Goal: Download file/media

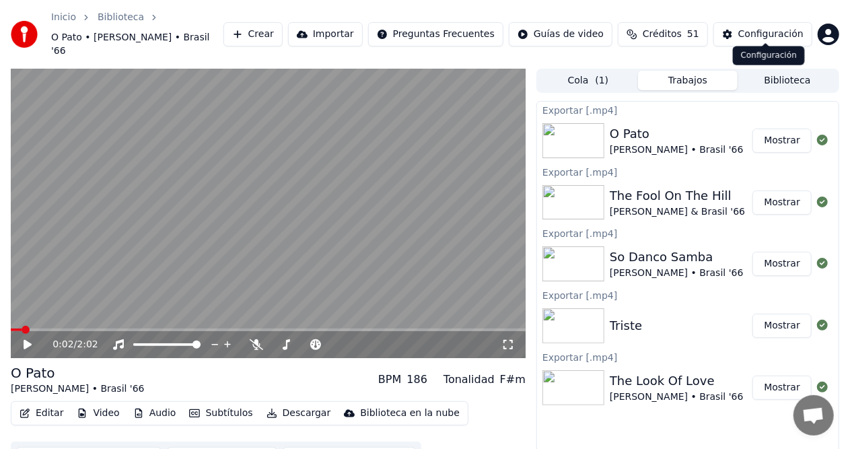
scroll to position [27, 0]
click at [696, 73] on button "Trabajos" at bounding box center [688, 81] width 100 height 20
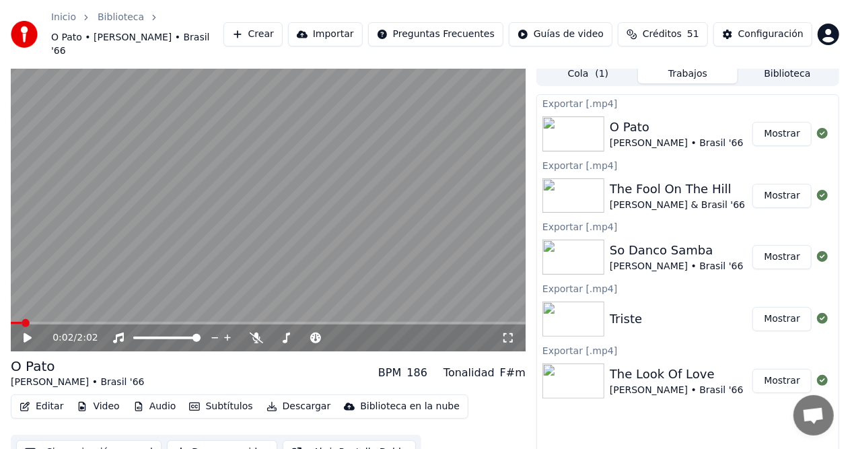
scroll to position [0, 0]
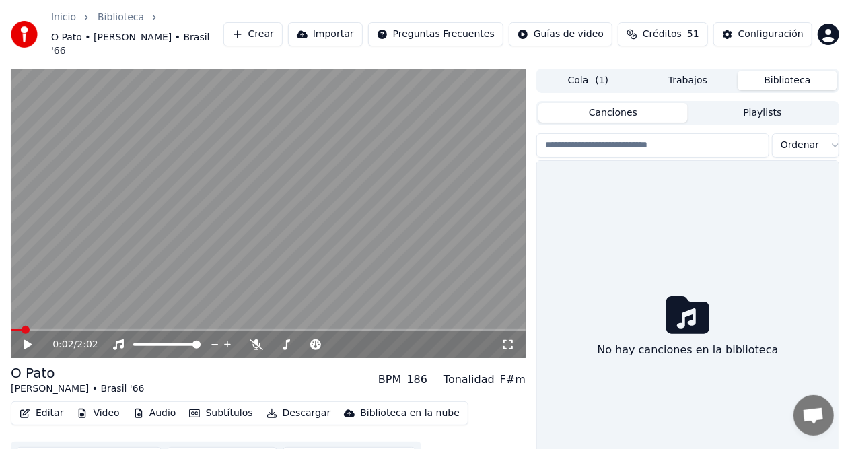
click at [785, 71] on button "Biblioteca" at bounding box center [788, 81] width 100 height 20
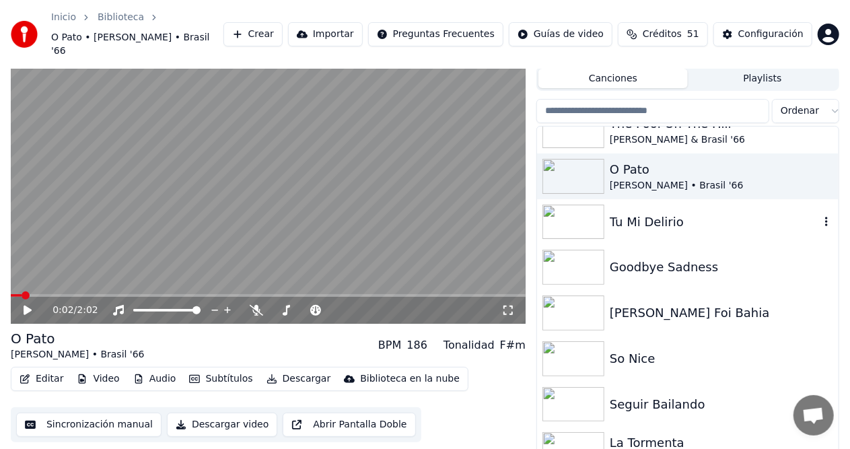
scroll to position [135, 0]
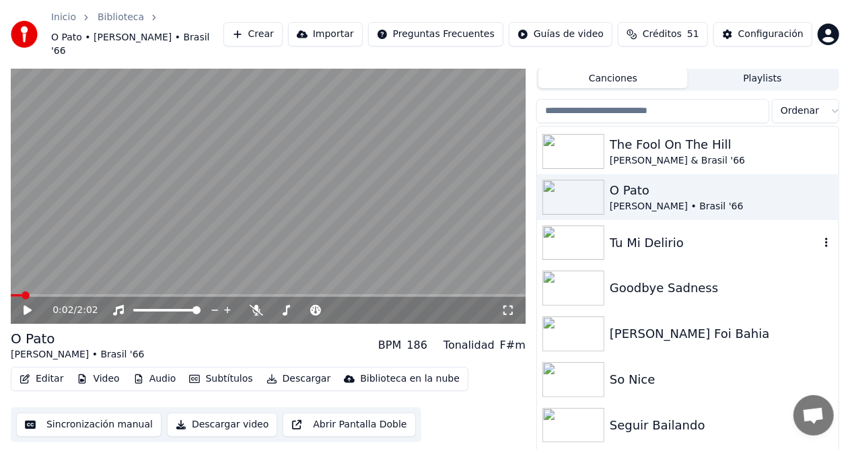
click at [638, 234] on div "Tu Mi Delirio" at bounding box center [715, 243] width 210 height 19
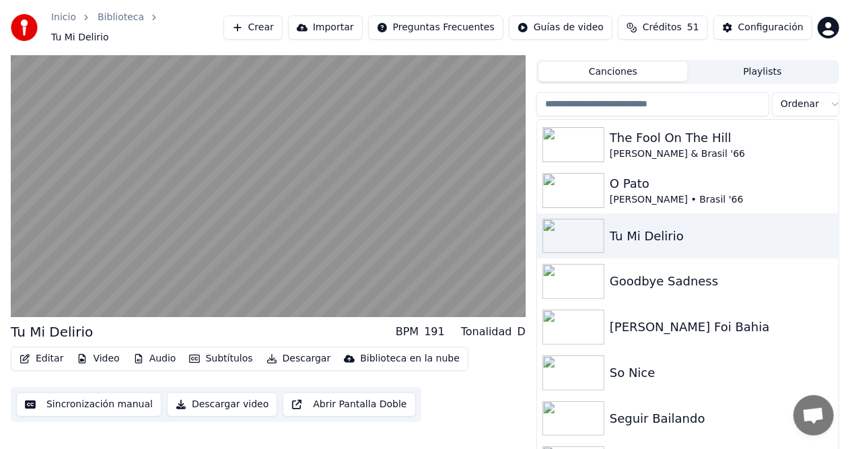
click at [299, 352] on button "Descargar" at bounding box center [298, 358] width 75 height 19
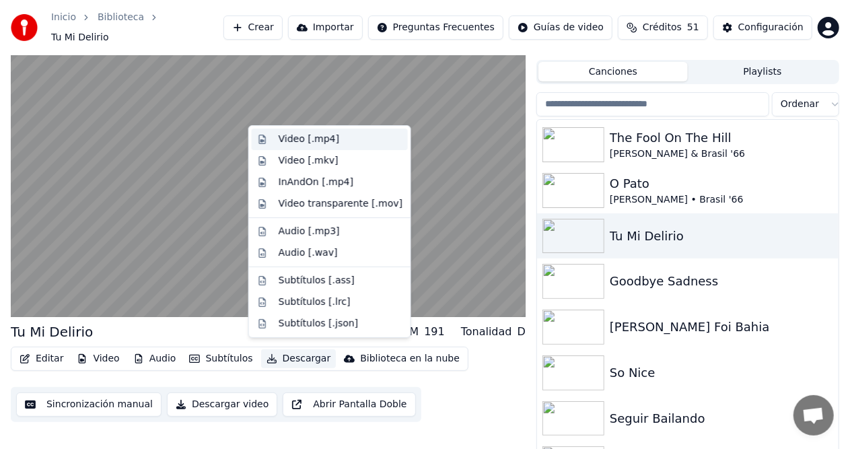
click at [307, 141] on div "Video [.mp4]" at bounding box center [309, 139] width 61 height 13
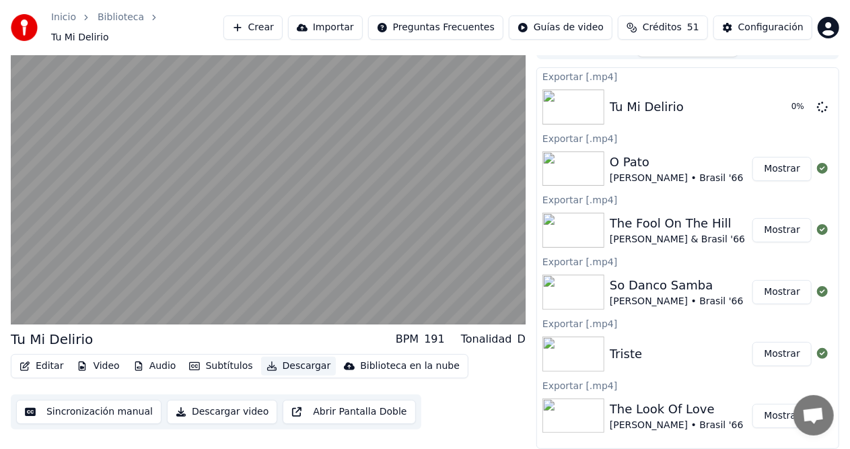
scroll to position [13, 0]
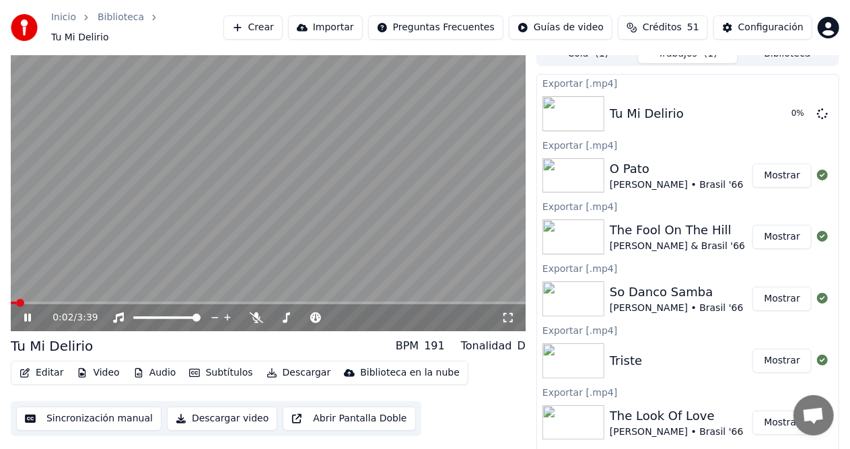
click at [23, 326] on div "0:02 / 3:39 Tu Mi Delirio BPM 191 Tonalidad D Editar Video Audio Subtítulos Des…" at bounding box center [268, 249] width 515 height 414
click at [28, 327] on div "0:02 / 3:39 Tu Mi Delirio BPM 191 Tonalidad D Editar Video Audio Subtítulos Des…" at bounding box center [268, 249] width 515 height 414
click at [28, 321] on div "0:02 / 3:39" at bounding box center [268, 317] width 515 height 27
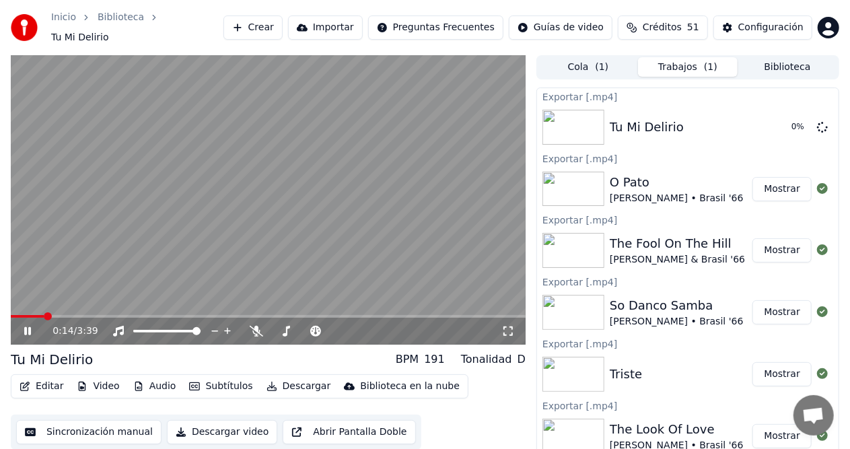
click at [26, 327] on icon at bounding box center [27, 331] width 7 height 8
click at [800, 61] on button "Biblioteca" at bounding box center [788, 67] width 100 height 20
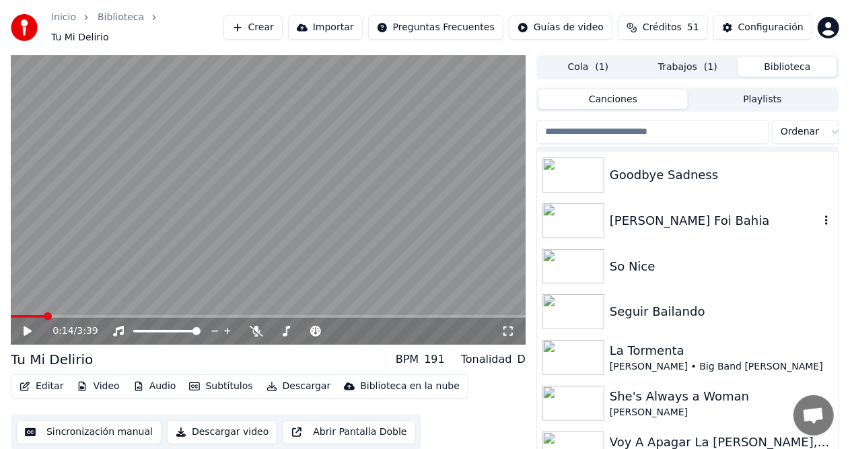
scroll to position [202, 0]
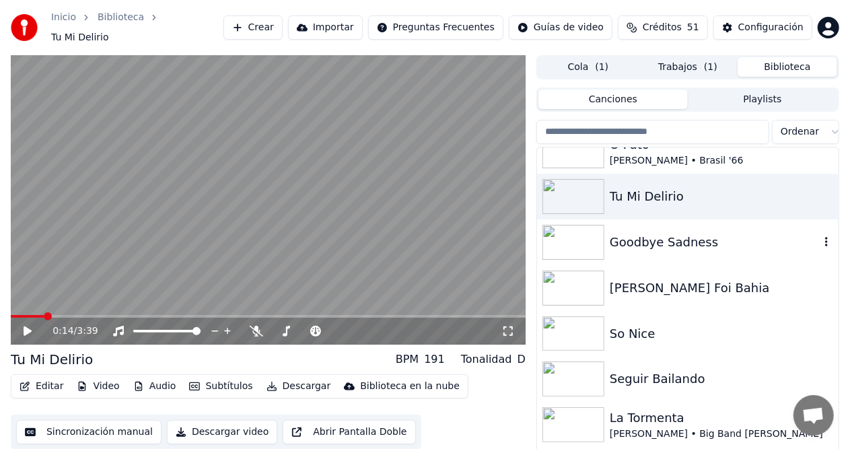
click at [635, 237] on div "Goodbye Sadness" at bounding box center [715, 242] width 210 height 19
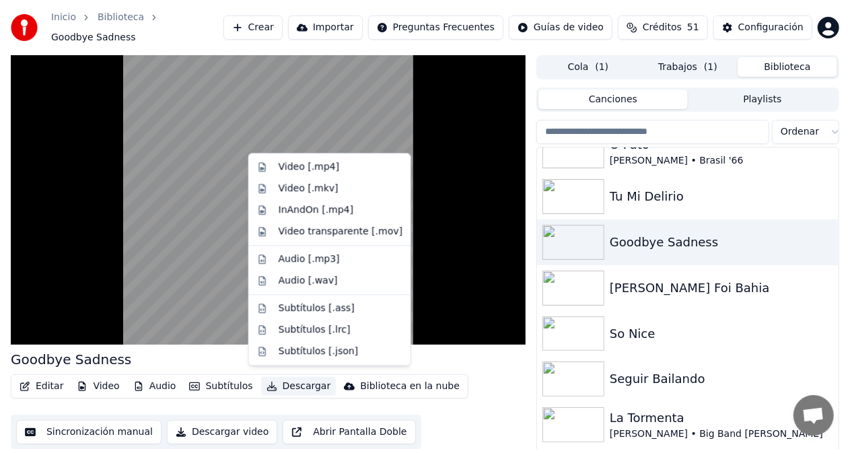
click at [304, 382] on button "Descargar" at bounding box center [298, 386] width 75 height 19
click at [317, 168] on div "Video [.mp4]" at bounding box center [309, 166] width 61 height 13
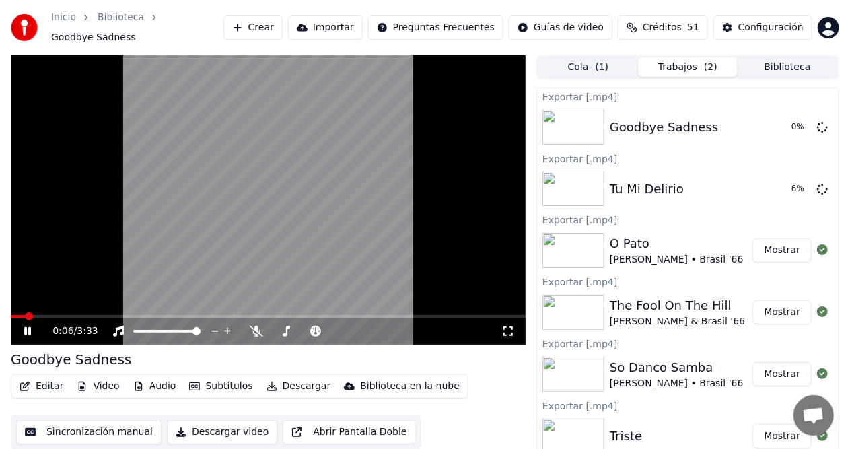
click at [27, 327] on icon at bounding box center [27, 331] width 7 height 8
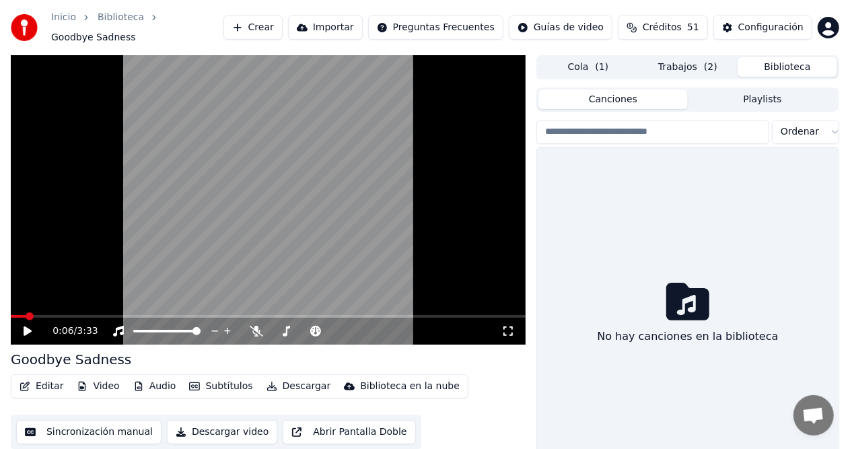
click at [787, 59] on button "Biblioteca" at bounding box center [788, 67] width 100 height 20
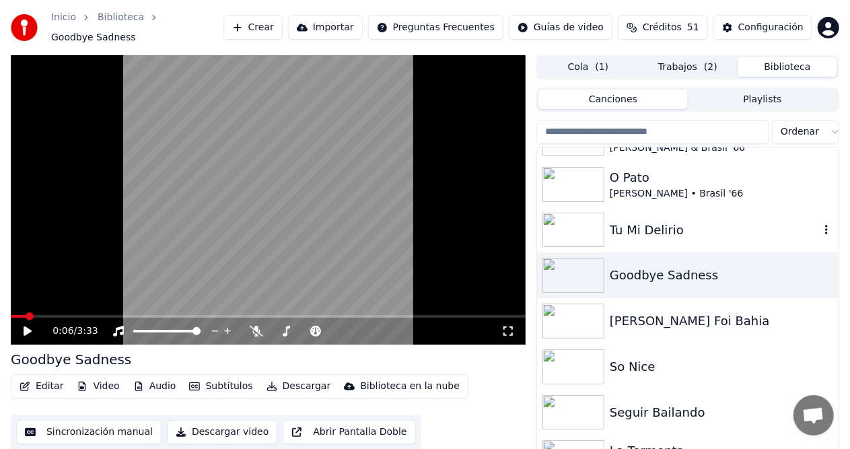
scroll to position [202, 0]
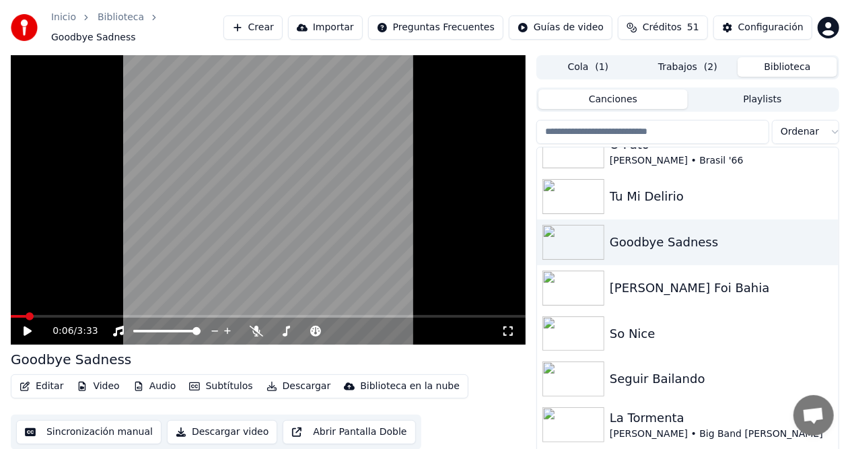
click at [688, 63] on button "Trabajos ( 2 )" at bounding box center [688, 67] width 100 height 20
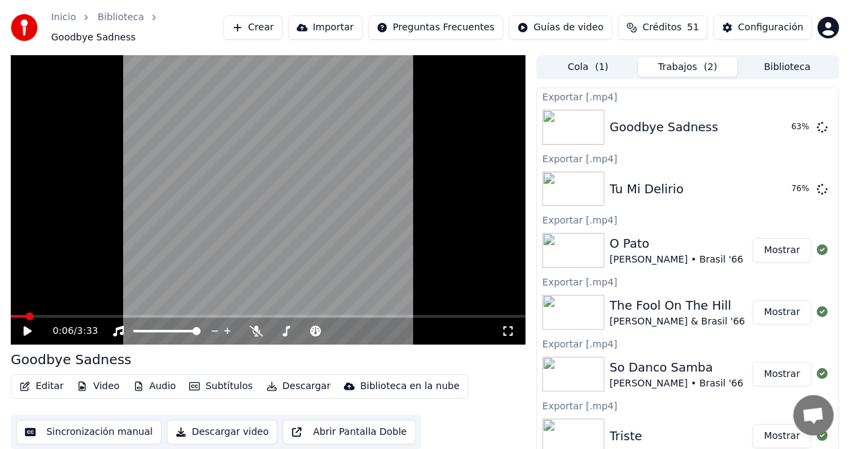
click at [791, 67] on button "Biblioteca" at bounding box center [788, 67] width 100 height 20
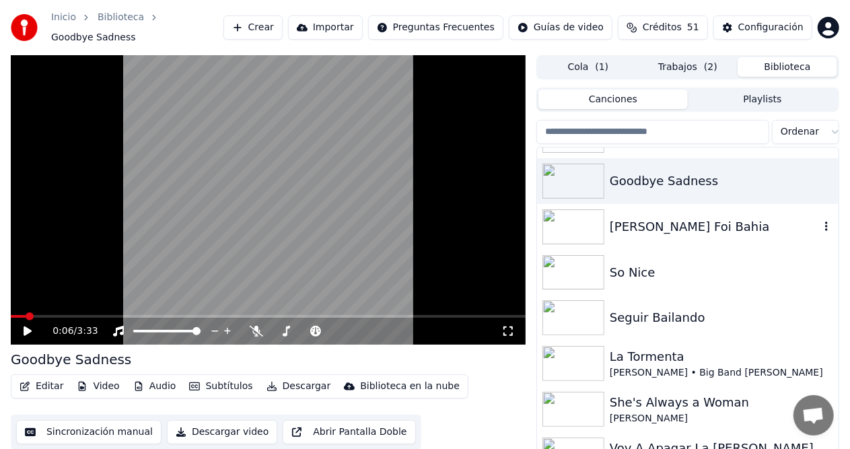
scroll to position [269, 0]
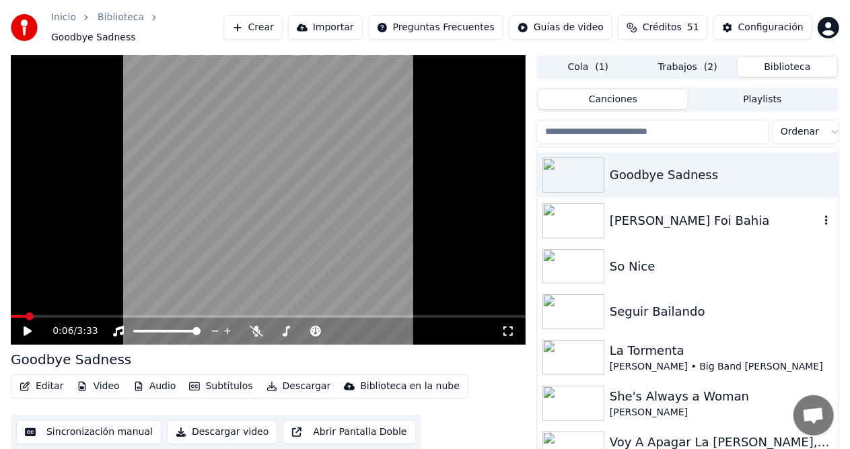
click at [660, 211] on div "[PERSON_NAME] Foi Bahia" at bounding box center [715, 220] width 210 height 19
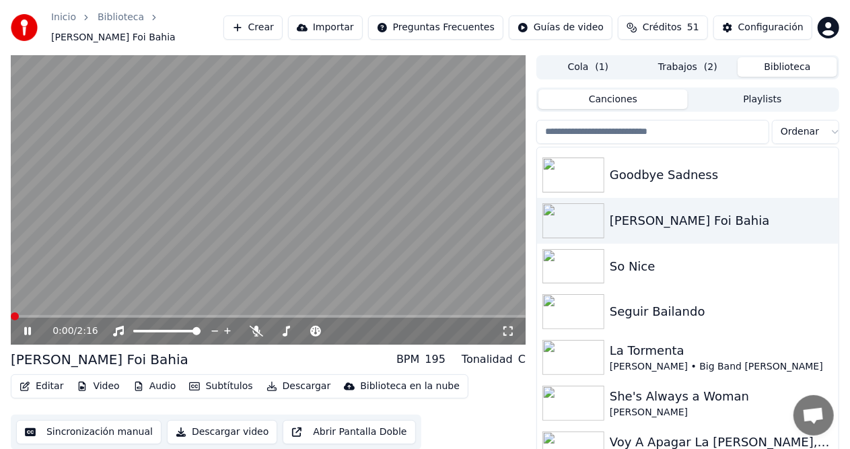
click at [11, 312] on span at bounding box center [15, 316] width 8 height 8
click at [23, 326] on icon at bounding box center [37, 331] width 31 height 11
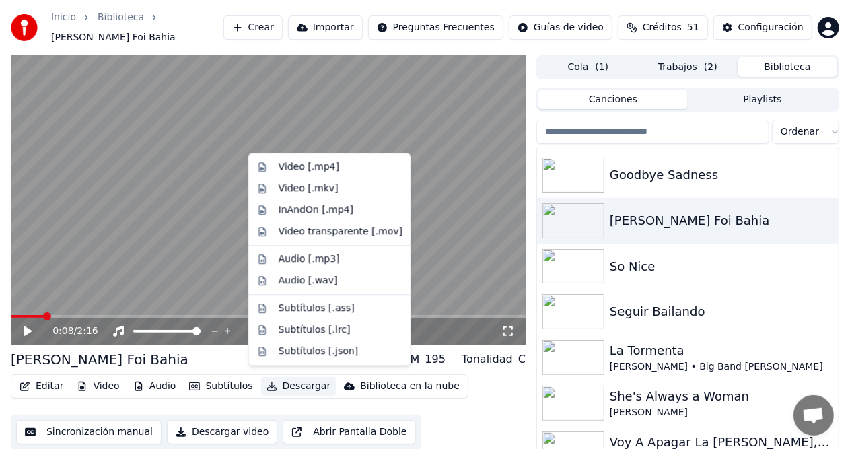
click at [295, 379] on button "Descargar" at bounding box center [298, 386] width 75 height 19
drag, startPoint x: 297, startPoint y: 166, endPoint x: 300, endPoint y: 174, distance: 7.9
click at [300, 172] on div "Video [.mp4]" at bounding box center [309, 166] width 61 height 13
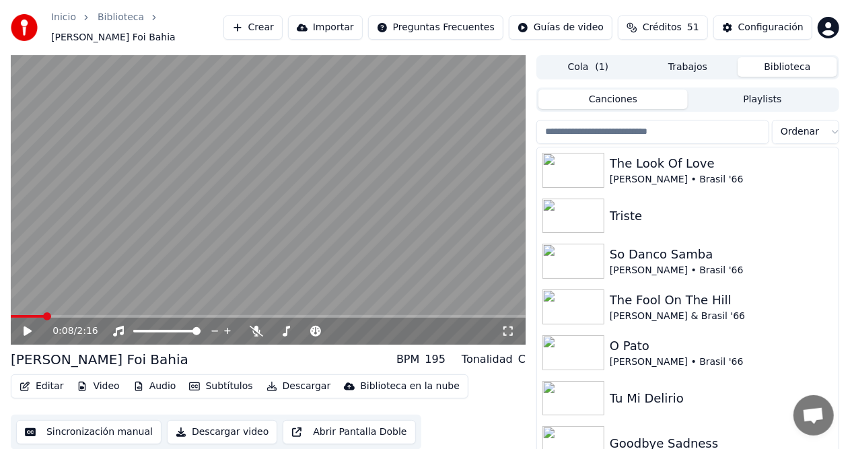
click at [806, 58] on button "Biblioteca" at bounding box center [788, 67] width 100 height 20
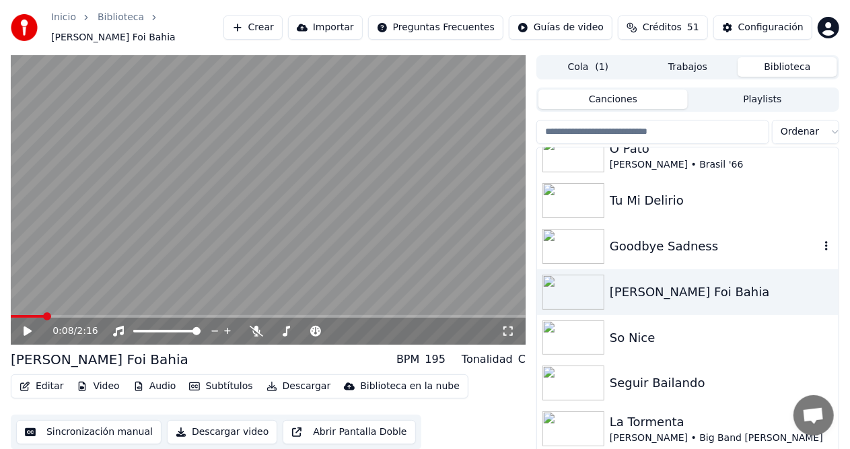
scroll to position [202, 0]
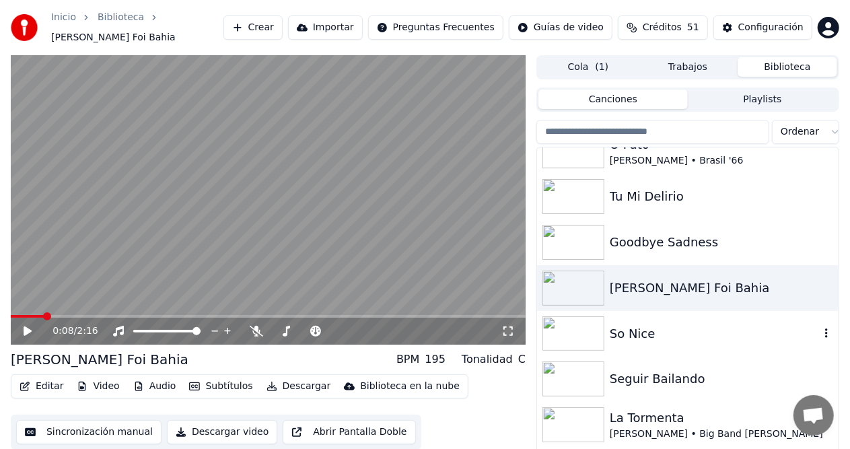
click at [629, 324] on div "So Nice" at bounding box center [715, 333] width 210 height 19
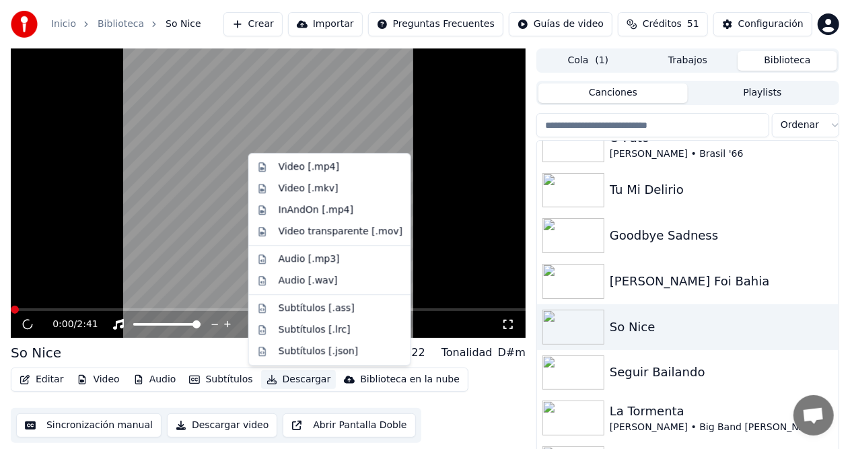
click at [291, 381] on button "Descargar" at bounding box center [298, 379] width 75 height 19
click at [314, 168] on div "Video [.mp4]" at bounding box center [309, 166] width 61 height 13
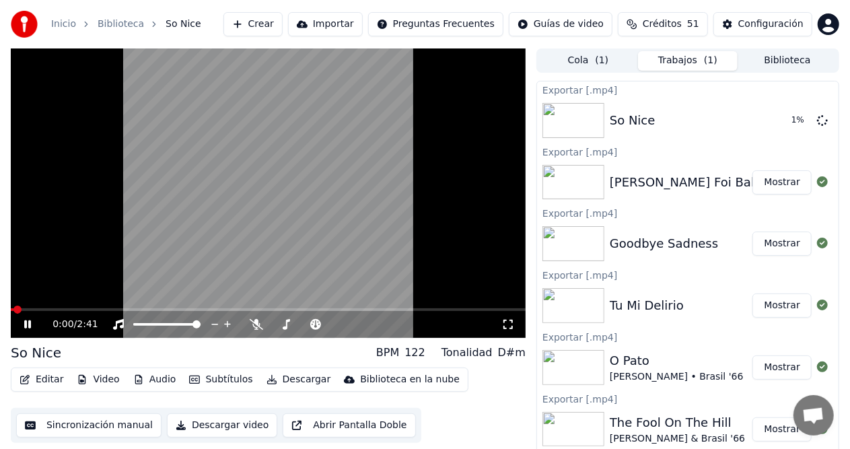
click at [30, 324] on icon at bounding box center [37, 324] width 31 height 11
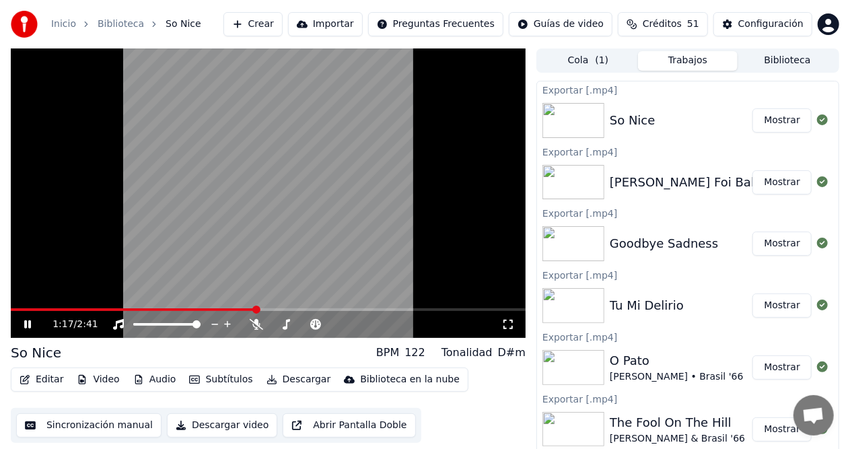
click at [55, 313] on div "1:17 / 2:41" at bounding box center [268, 192] width 515 height 289
click at [51, 311] on span at bounding box center [134, 309] width 246 height 3
click at [30, 324] on icon at bounding box center [28, 324] width 8 height 9
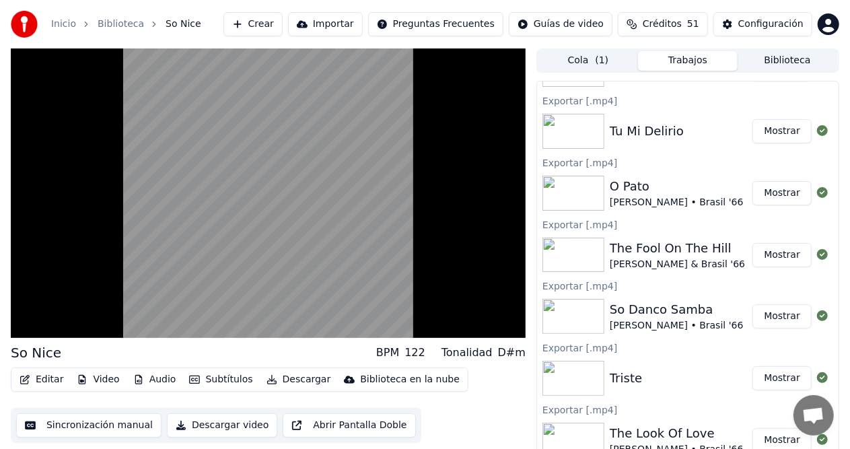
scroll to position [13, 0]
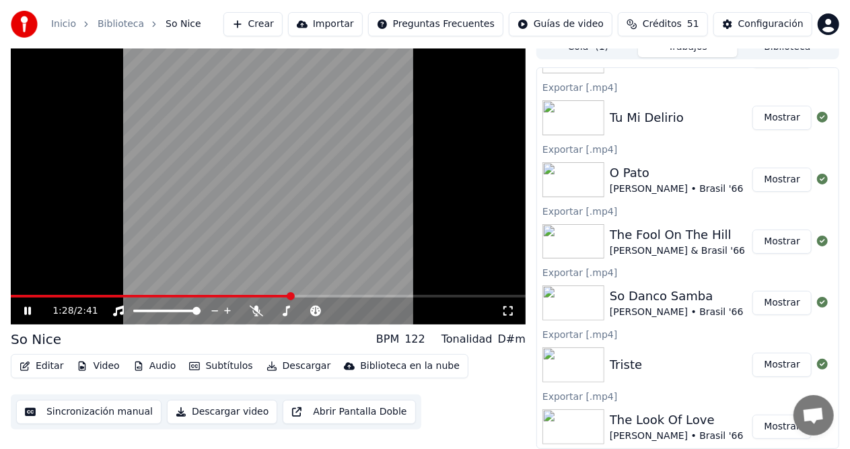
click at [24, 311] on icon at bounding box center [27, 311] width 7 height 8
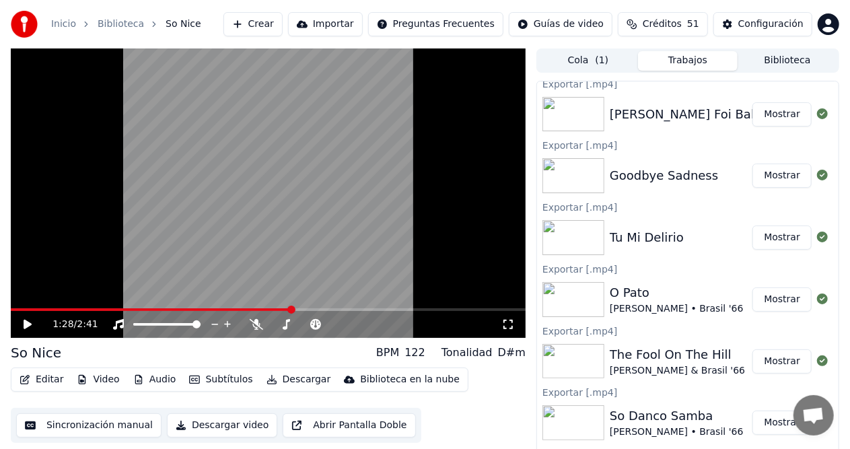
scroll to position [135, 0]
